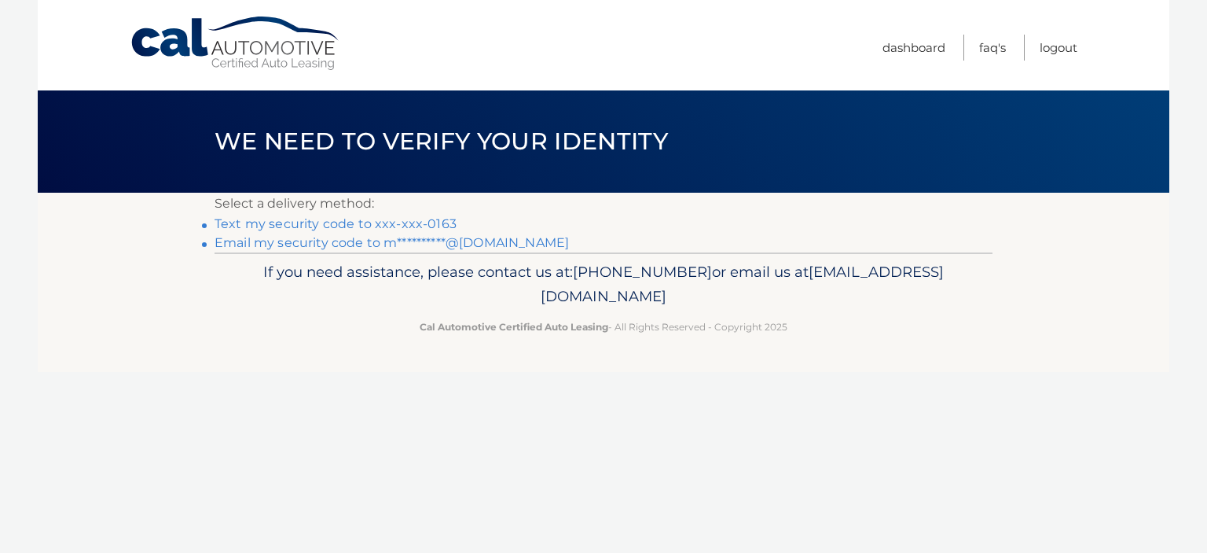
click at [280, 221] on link "Text my security code to xxx-xxx-0163" at bounding box center [336, 223] width 242 height 15
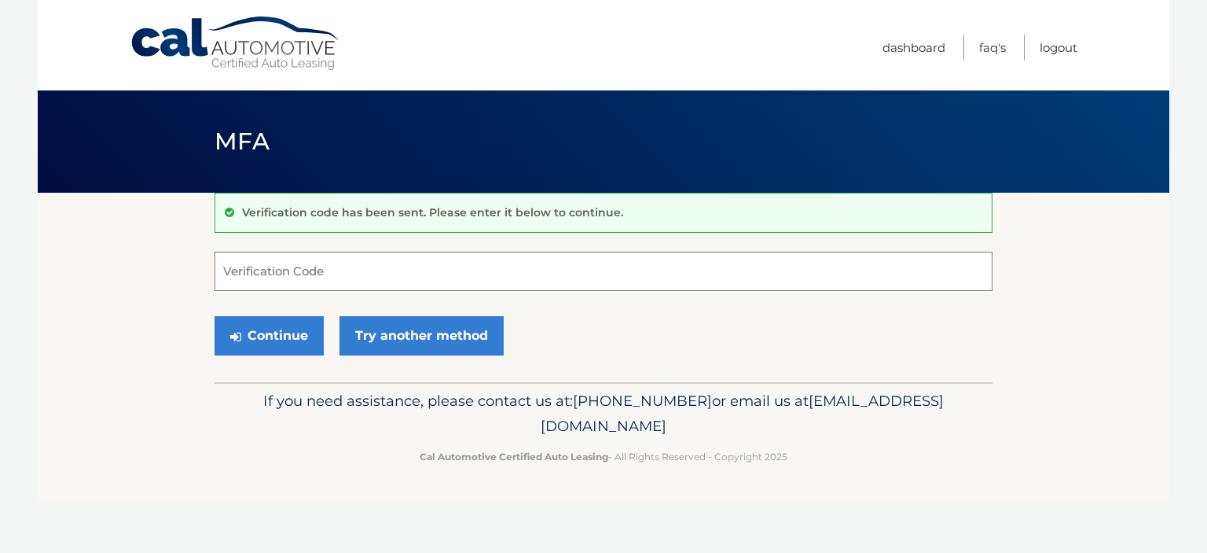
click at [334, 266] on input "Verification Code" at bounding box center [604, 271] width 778 height 39
type input "261010"
click at [272, 336] on button "Continue" at bounding box center [269, 335] width 109 height 39
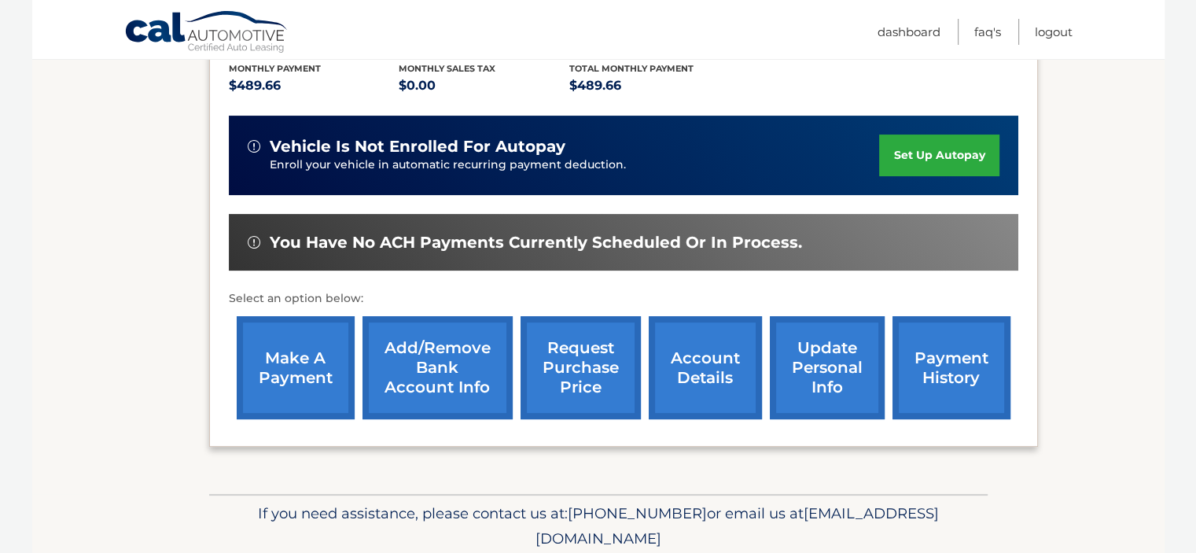
scroll to position [236, 0]
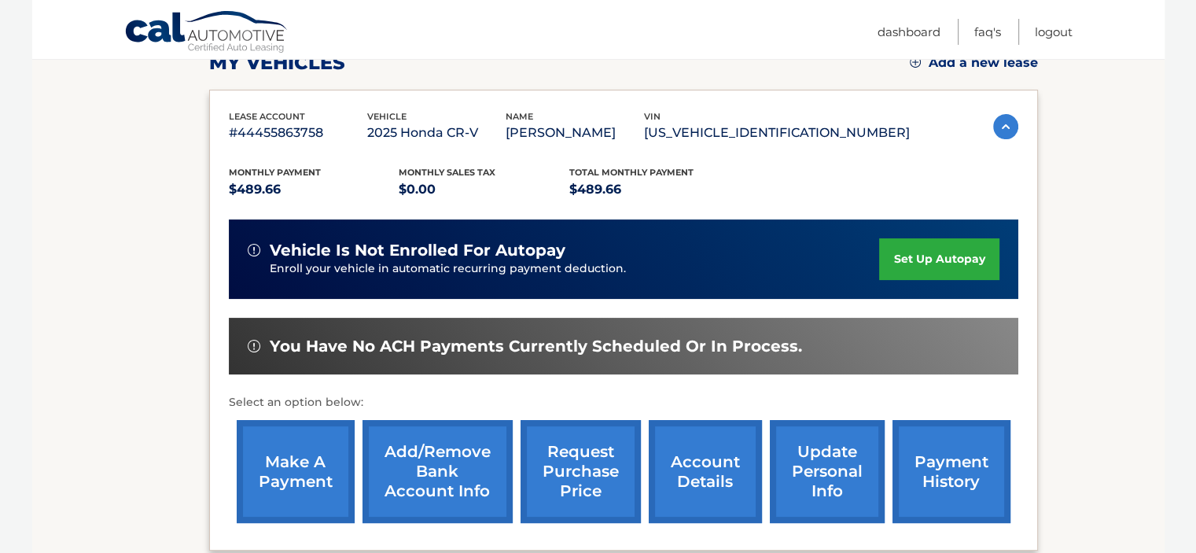
click at [303, 465] on link "make a payment" at bounding box center [296, 471] width 118 height 103
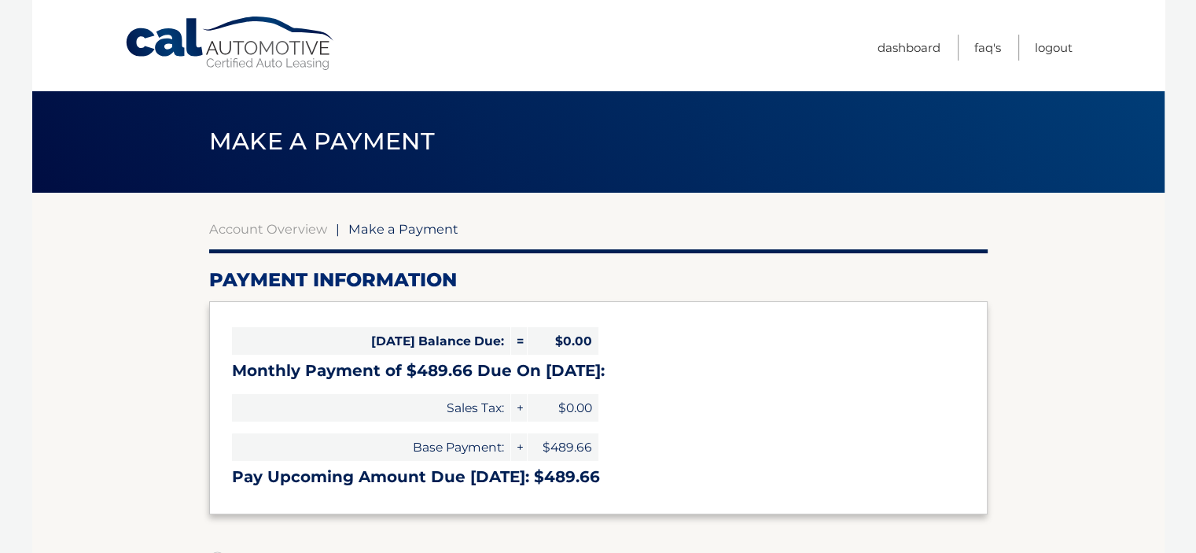
select select "MjQ4Njg2ODMtMjFkOS00ZTE5LWI5NTctNGJiYzllNzBjNGVh"
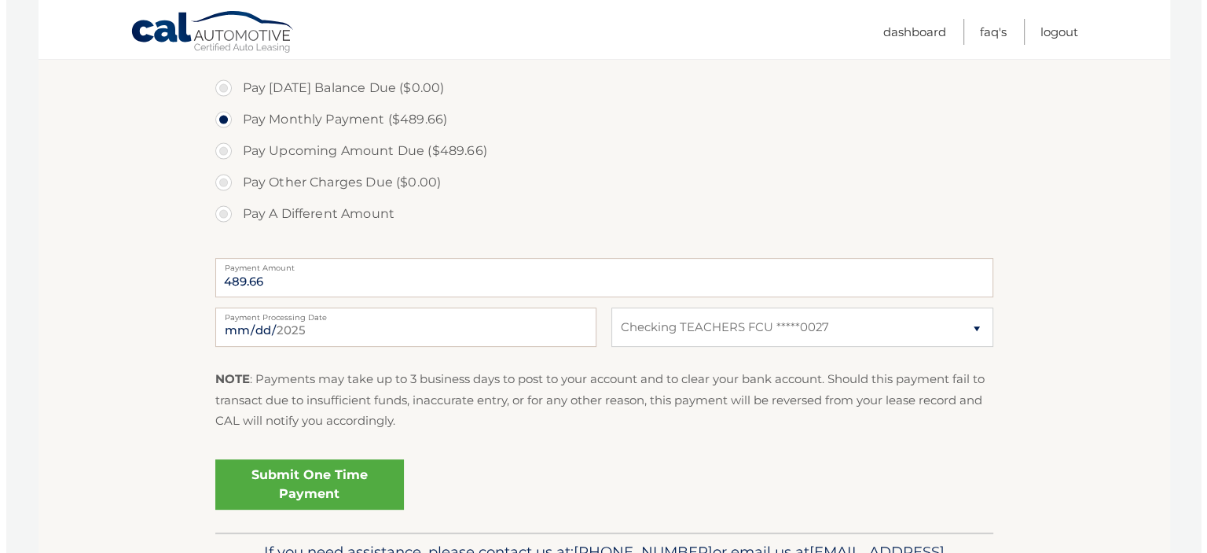
scroll to position [550, 0]
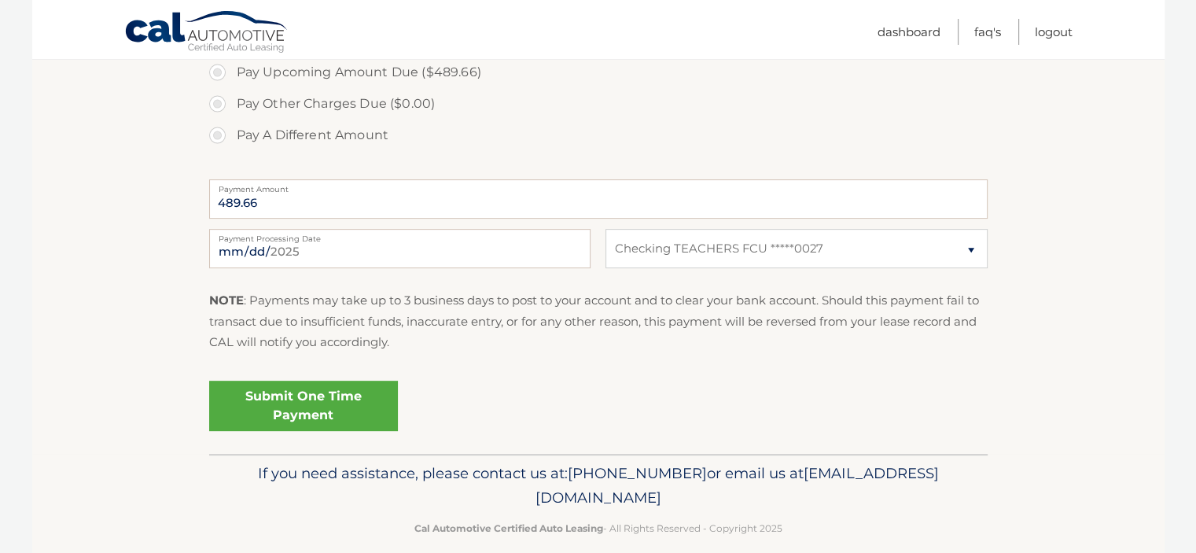
click at [342, 408] on link "Submit One Time Payment" at bounding box center [303, 405] width 189 height 50
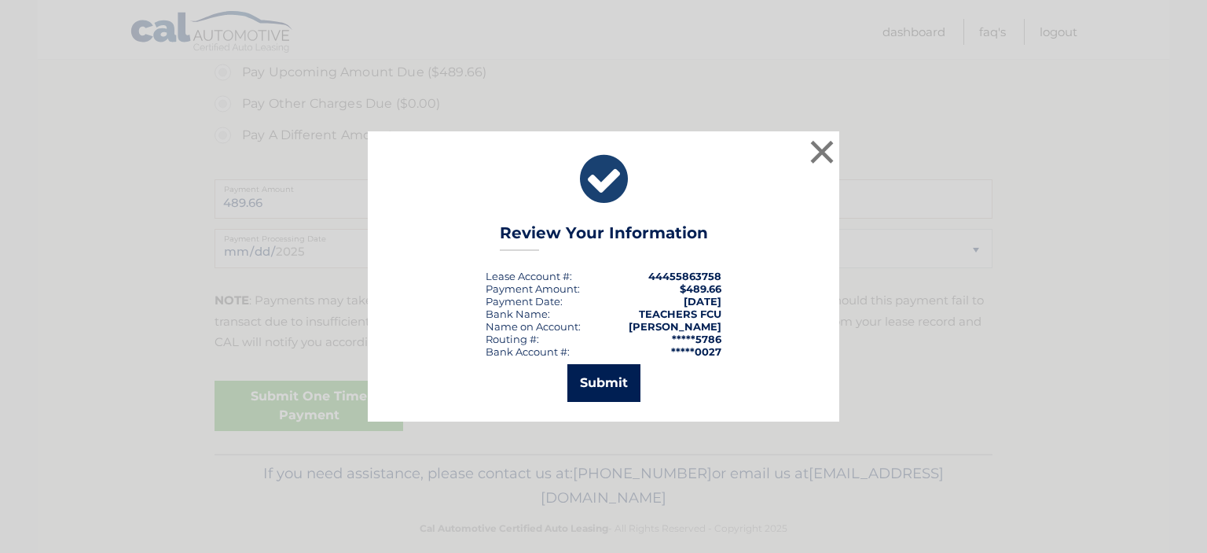
drag, startPoint x: 610, startPoint y: 381, endPoint x: 634, endPoint y: 388, distance: 25.4
click at [610, 382] on button "Submit" at bounding box center [604, 383] width 73 height 38
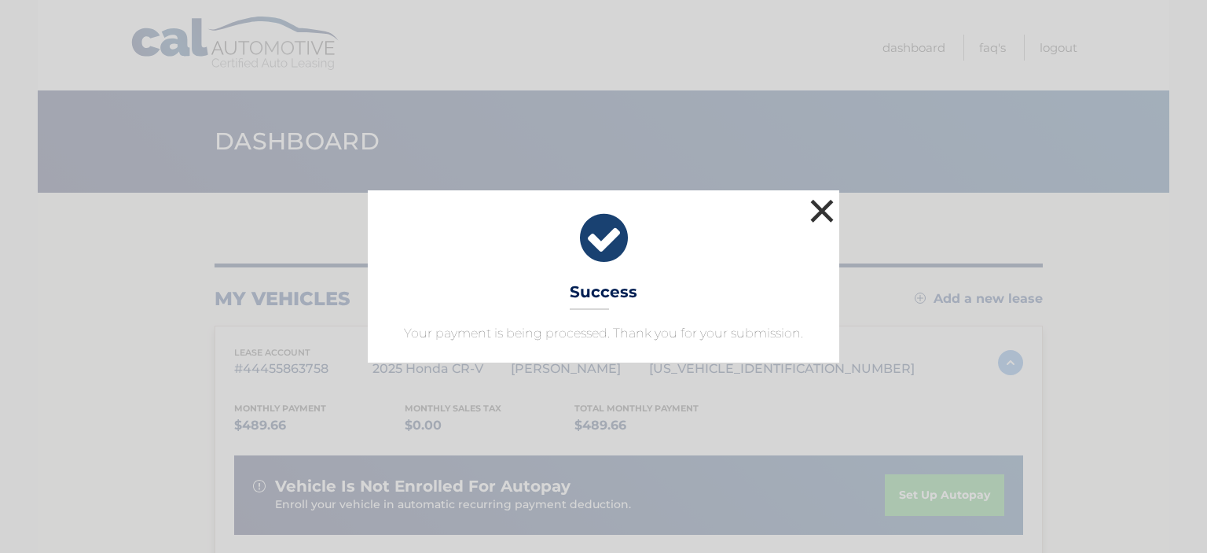
drag, startPoint x: 822, startPoint y: 213, endPoint x: 847, endPoint y: 223, distance: 27.2
click at [823, 213] on button "×" at bounding box center [821, 210] width 31 height 31
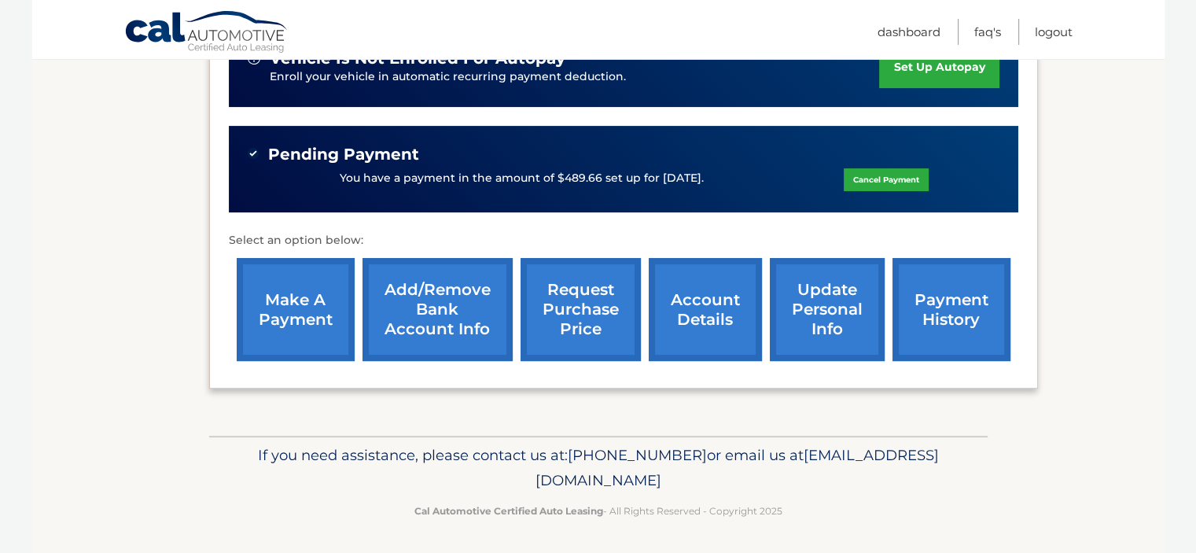
scroll to position [35, 0]
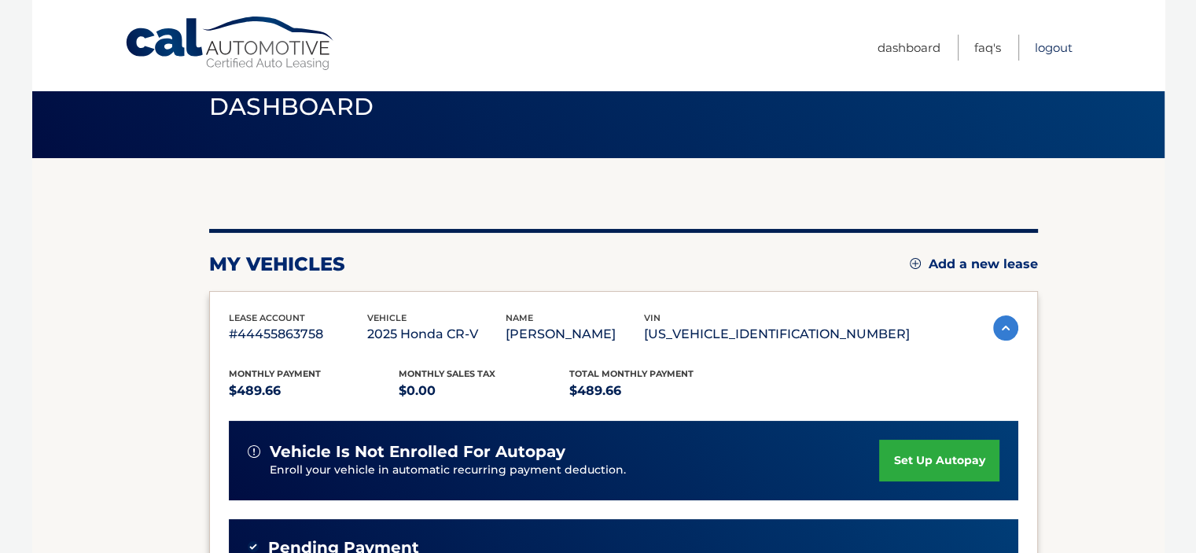
click at [1054, 40] on link "Logout" at bounding box center [1053, 48] width 38 height 26
